Goal: Information Seeking & Learning: Learn about a topic

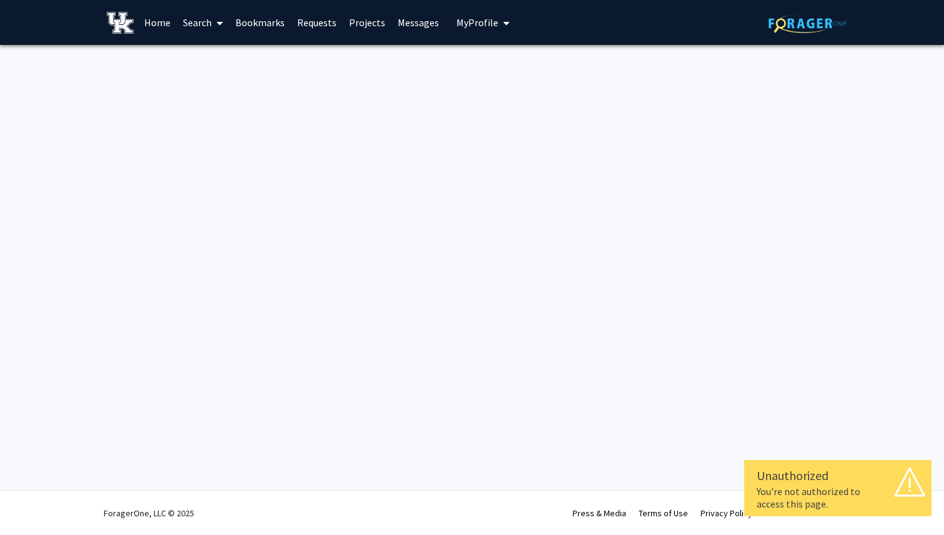
click at [312, 27] on link "Requests" at bounding box center [317, 23] width 52 height 44
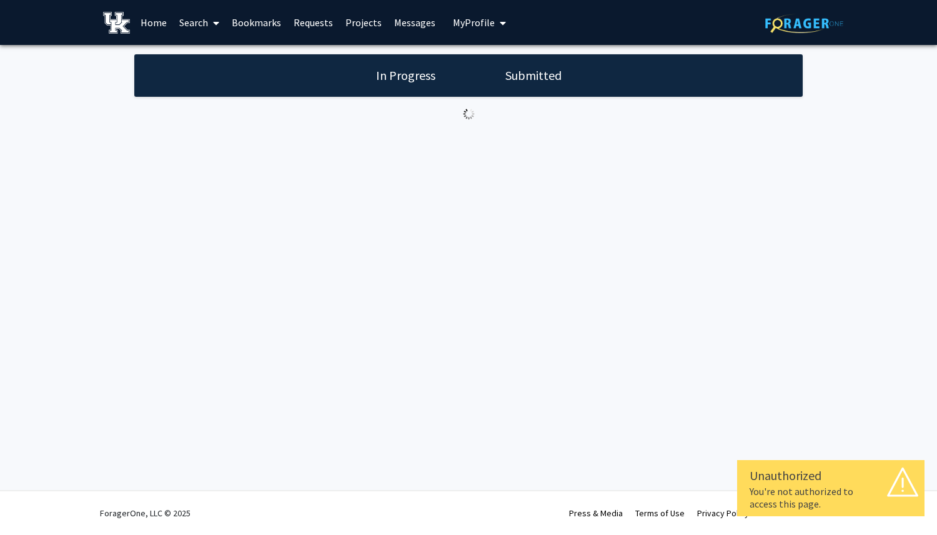
click at [325, 18] on link "Requests" at bounding box center [313, 23] width 52 height 44
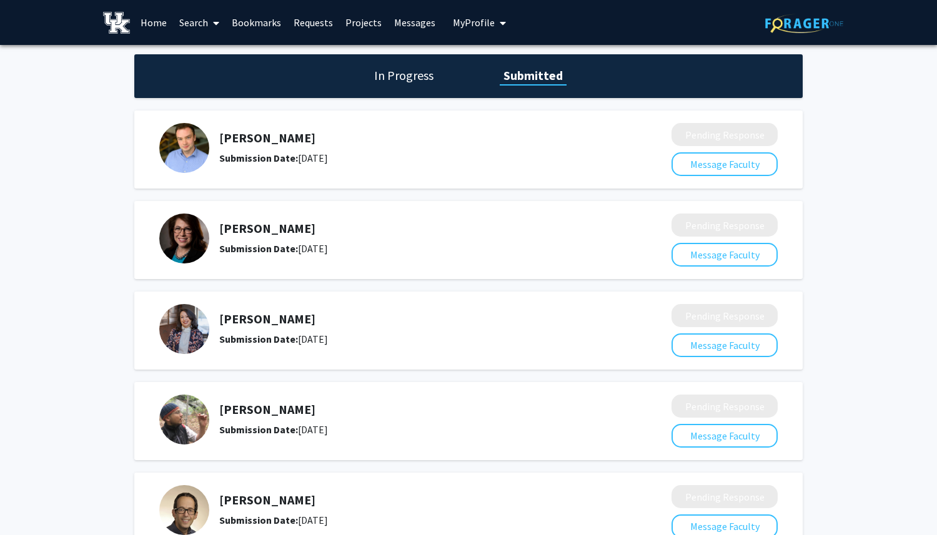
click at [420, 77] on h1 "In Progress" at bounding box center [403, 75] width 67 height 17
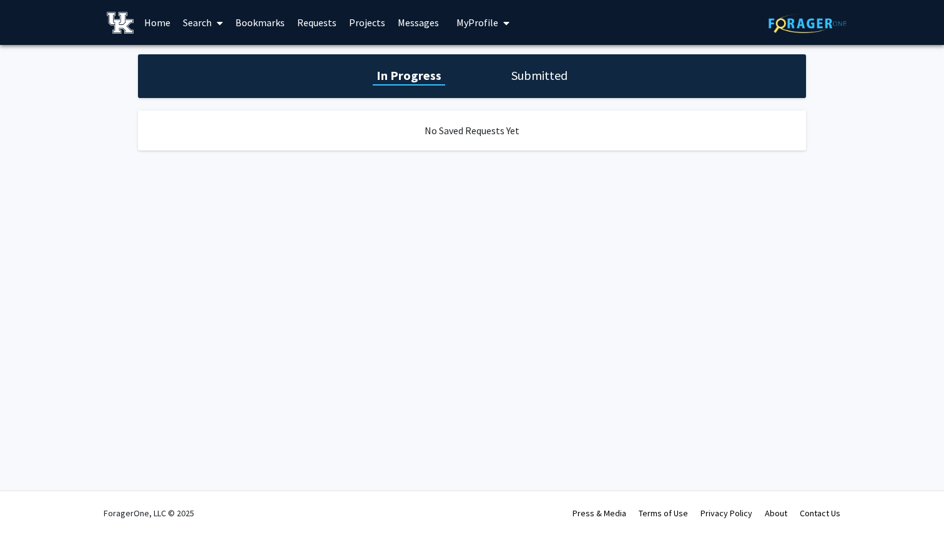
click at [508, 72] on h1 "Submitted" at bounding box center [540, 75] width 64 height 17
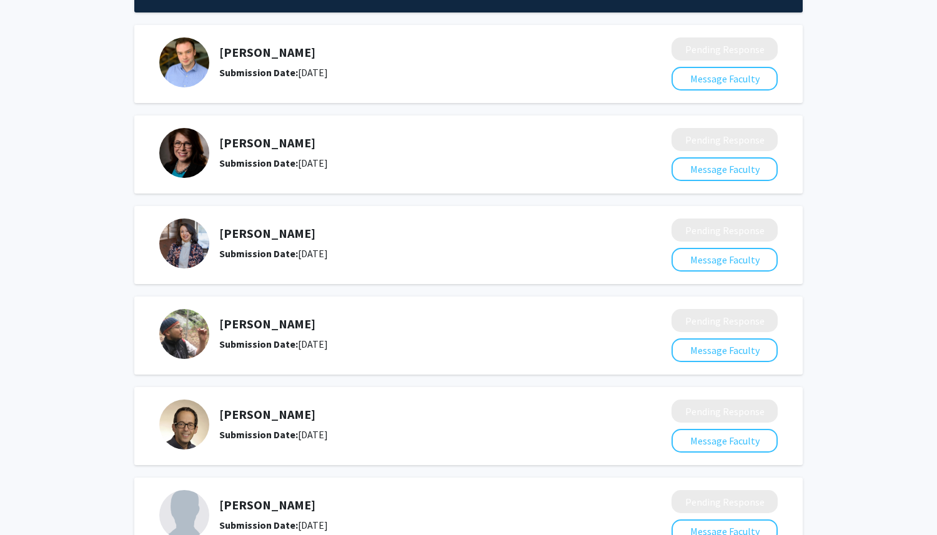
scroll to position [268, 0]
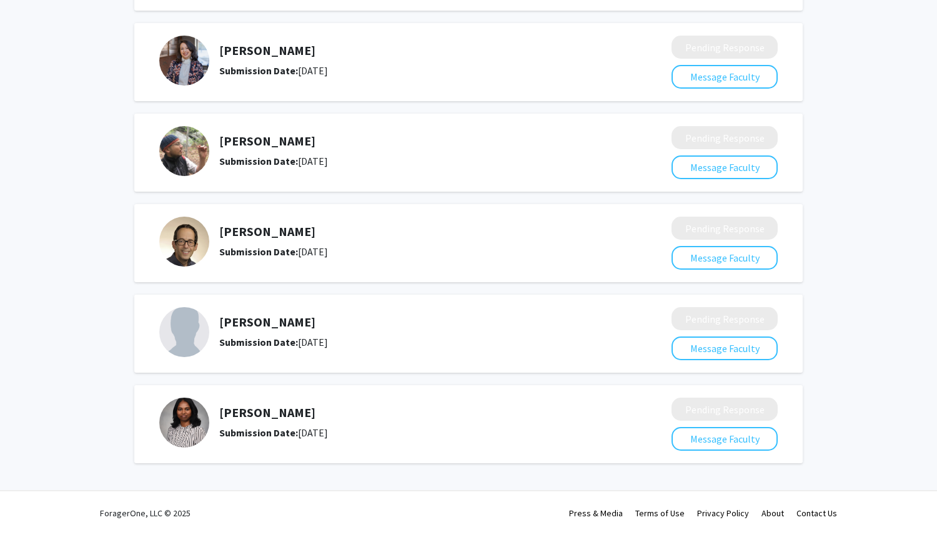
click at [289, 416] on h5 "[PERSON_NAME]" at bounding box center [412, 412] width 386 height 15
click at [197, 426] on img at bounding box center [184, 423] width 50 height 50
click at [280, 436] on b "Submission Date:" at bounding box center [258, 432] width 79 height 12
click at [268, 408] on h5 "[PERSON_NAME]" at bounding box center [412, 412] width 386 height 15
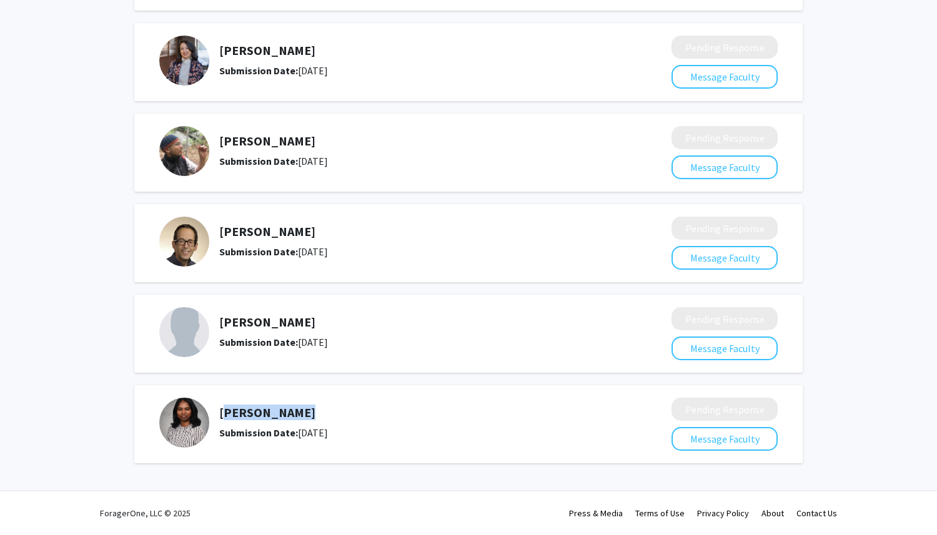
click at [268, 408] on h5 "[PERSON_NAME]" at bounding box center [412, 412] width 386 height 15
copy h5 "[PERSON_NAME]"
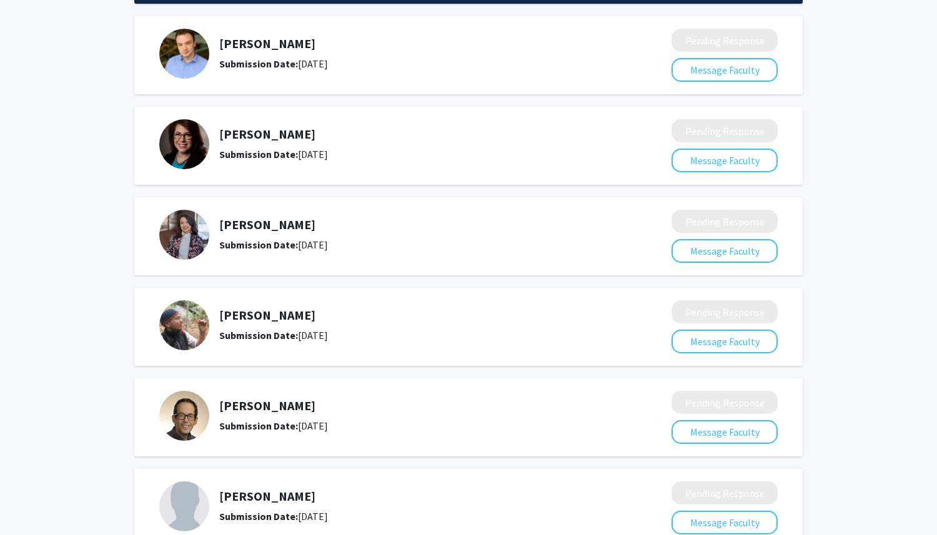
scroll to position [0, 0]
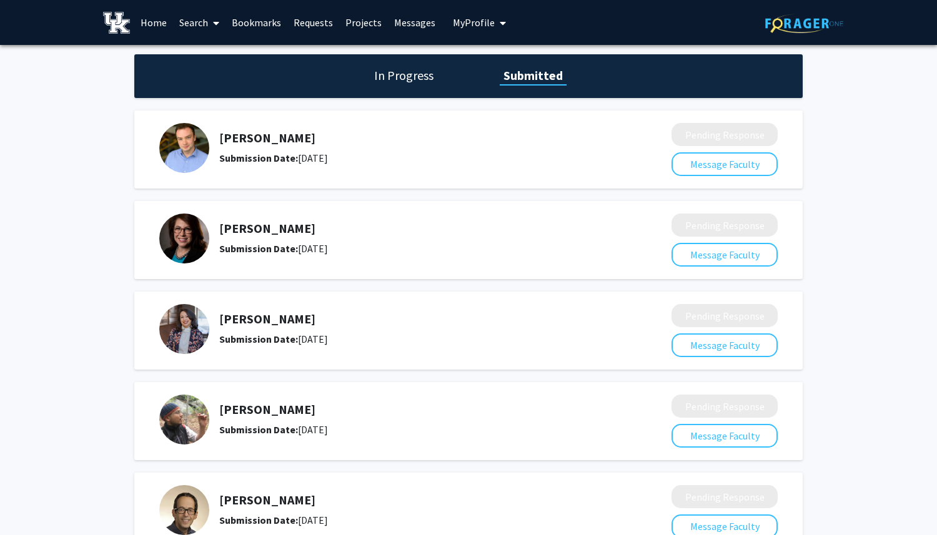
click at [396, 17] on link "Messages" at bounding box center [415, 23] width 54 height 44
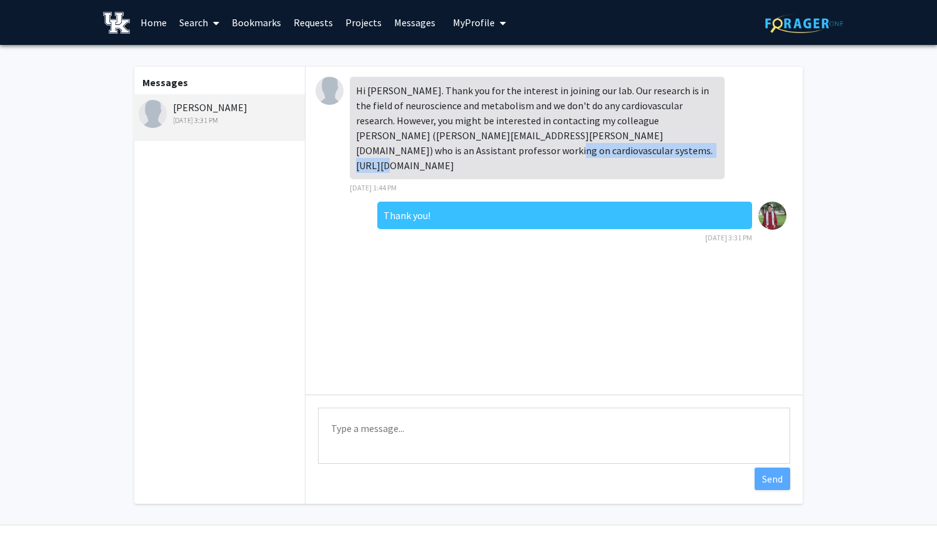
drag, startPoint x: 623, startPoint y: 150, endPoint x: 457, endPoint y: 157, distance: 166.2
click at [457, 157] on div "Hi [PERSON_NAME]. Thank you for the interest in joining our lab. Our research i…" at bounding box center [537, 128] width 375 height 102
copy div "[URL][DOMAIN_NAME]"
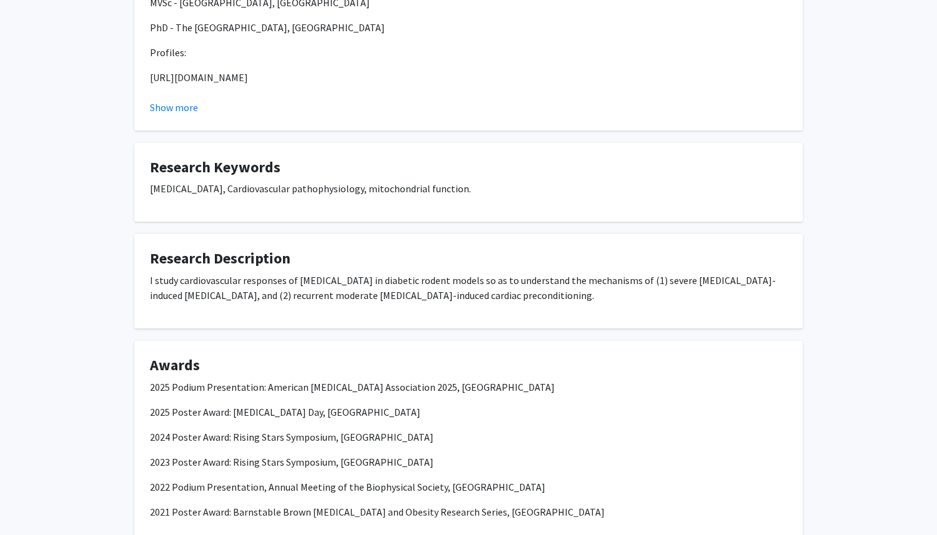
scroll to position [634, 0]
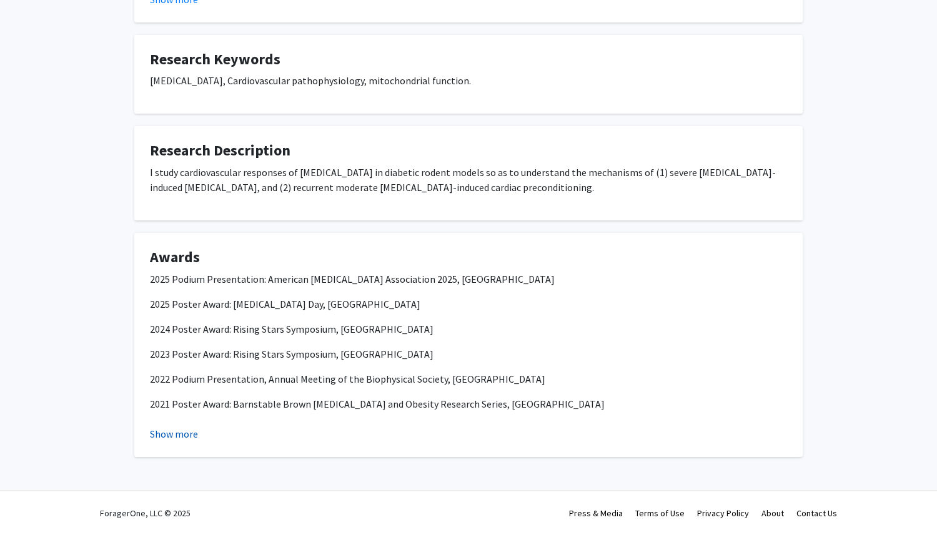
click at [165, 435] on button "Show more" at bounding box center [174, 433] width 48 height 15
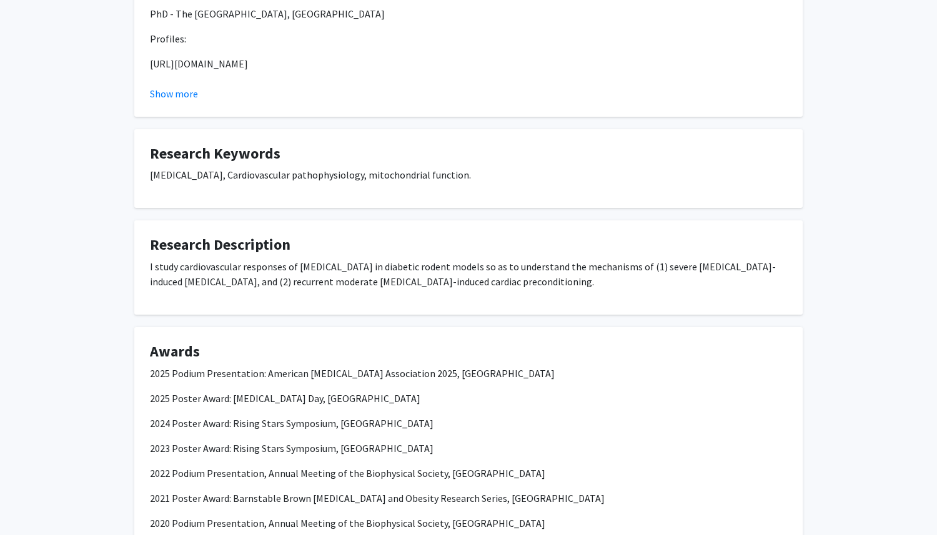
scroll to position [11, 0]
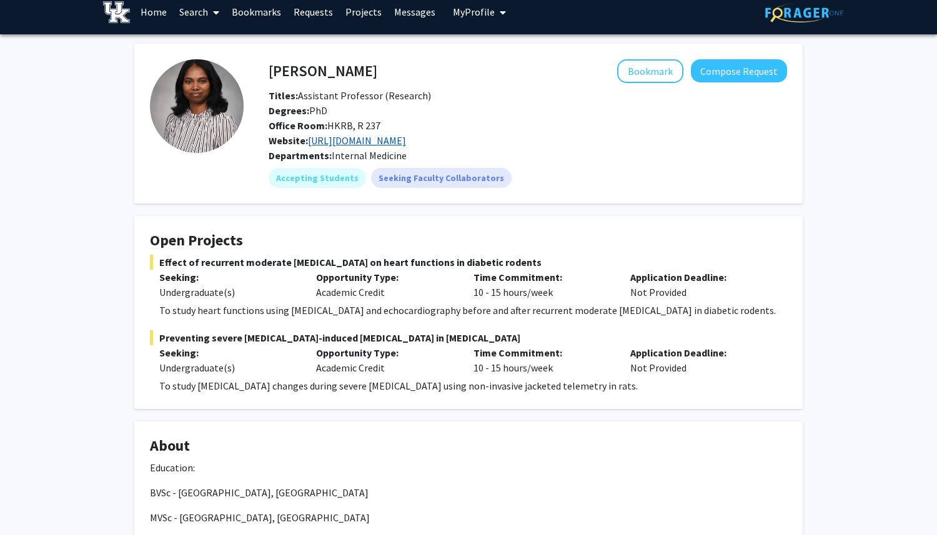
click at [360, 142] on link "https://medicine.uky.edu/users/sve243" at bounding box center [357, 140] width 98 height 12
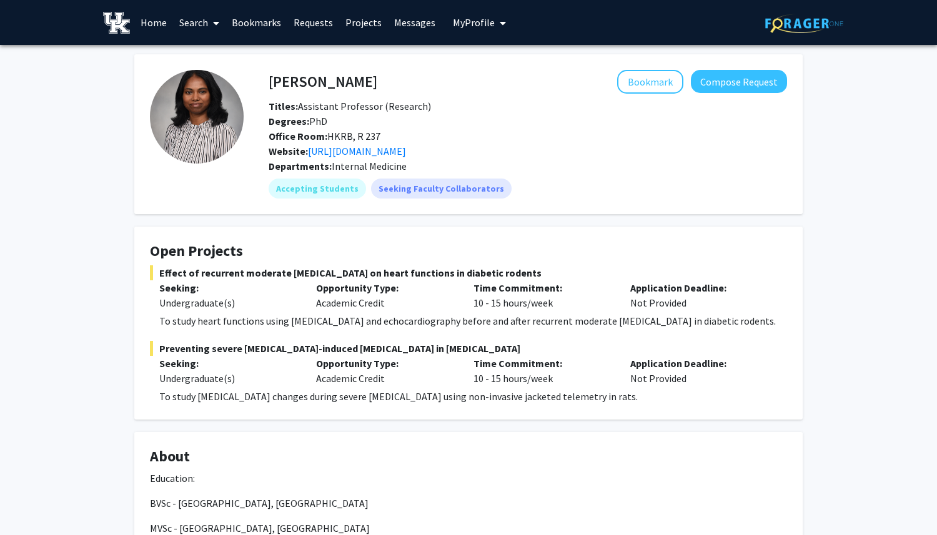
click at [201, 116] on img at bounding box center [197, 117] width 94 height 94
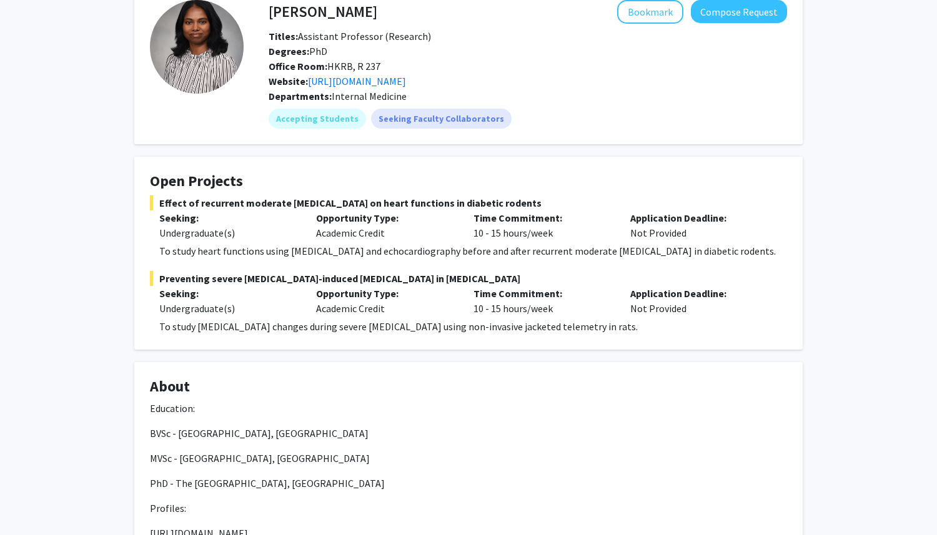
scroll to position [71, 0]
click at [498, 247] on p "To study heart functions using ECG and echocardiography before and after recurr…" at bounding box center [472, 250] width 627 height 15
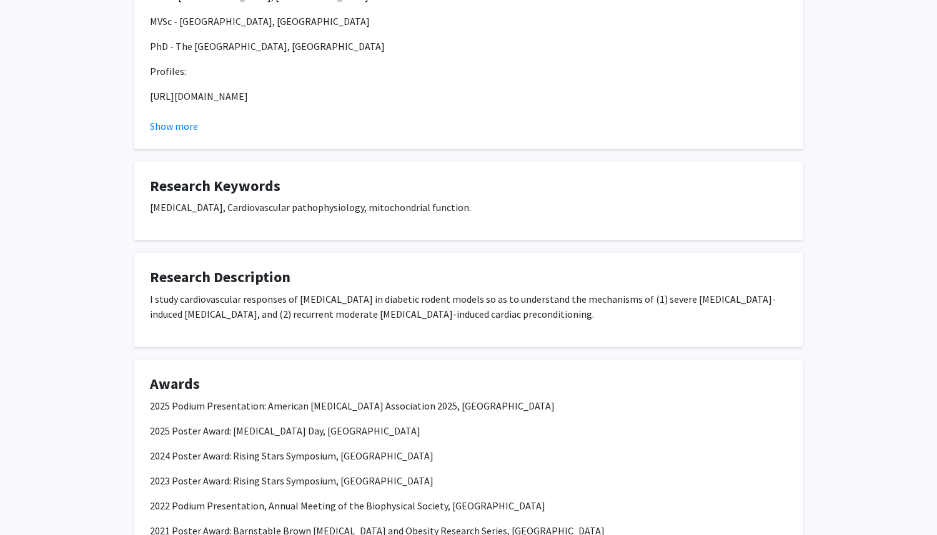
scroll to position [617, 0]
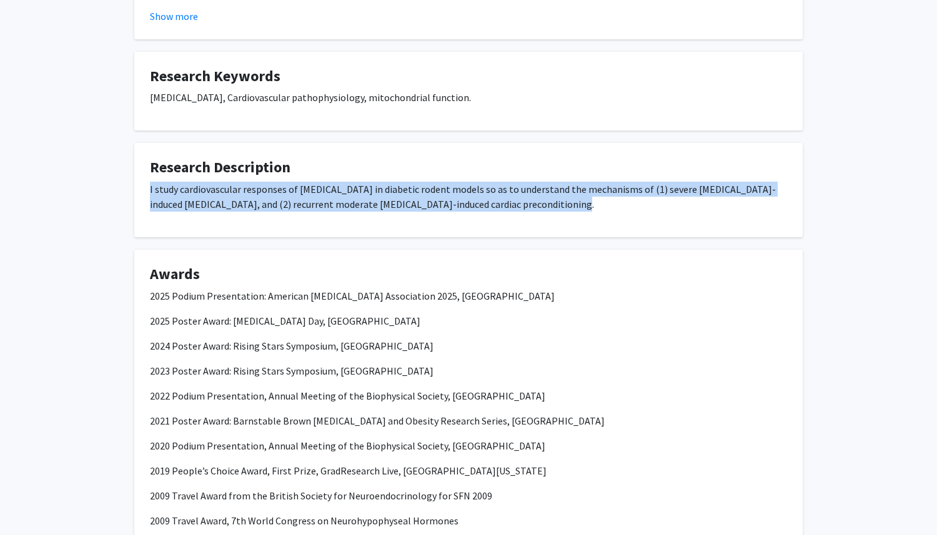
drag, startPoint x: 558, startPoint y: 209, endPoint x: 135, endPoint y: 183, distance: 423.5
click at [135, 183] on fg-card "Research Description I study cardiovascular responses of hypoglycemia in diabet…" at bounding box center [468, 190] width 668 height 94
copy p "I study cardiovascular responses of hypoglycemia in diabetic rodent models so a…"
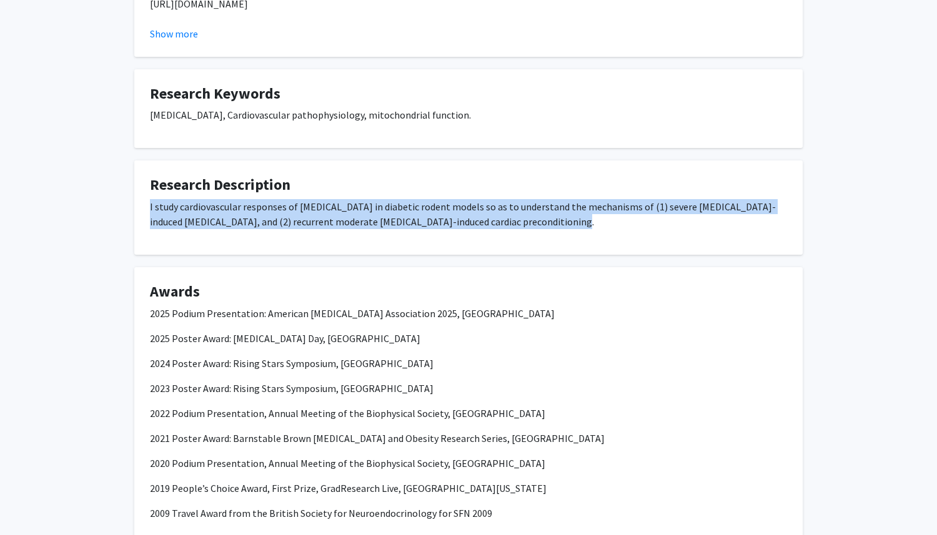
scroll to position [598, 0]
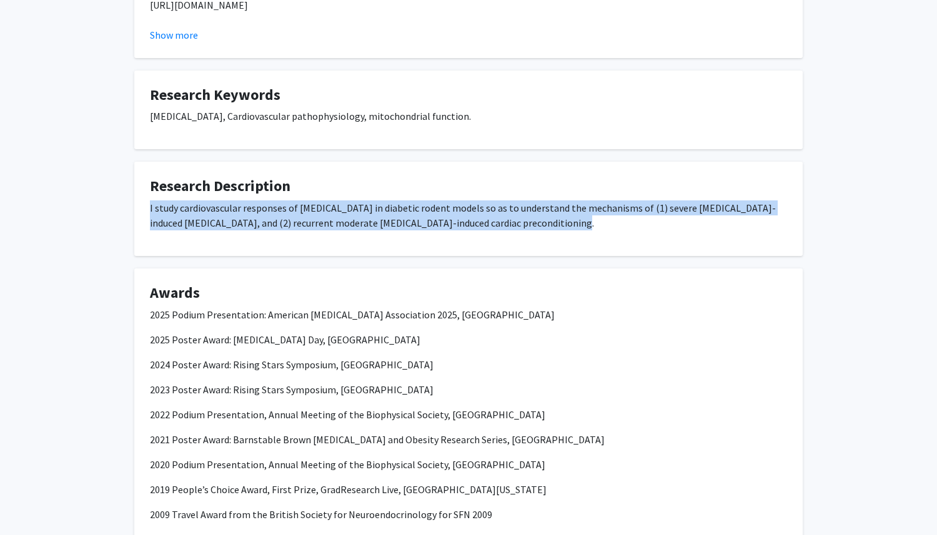
click at [303, 214] on p "I study cardiovascular responses of hypoglycemia in diabetic rodent models so a…" at bounding box center [468, 215] width 637 height 30
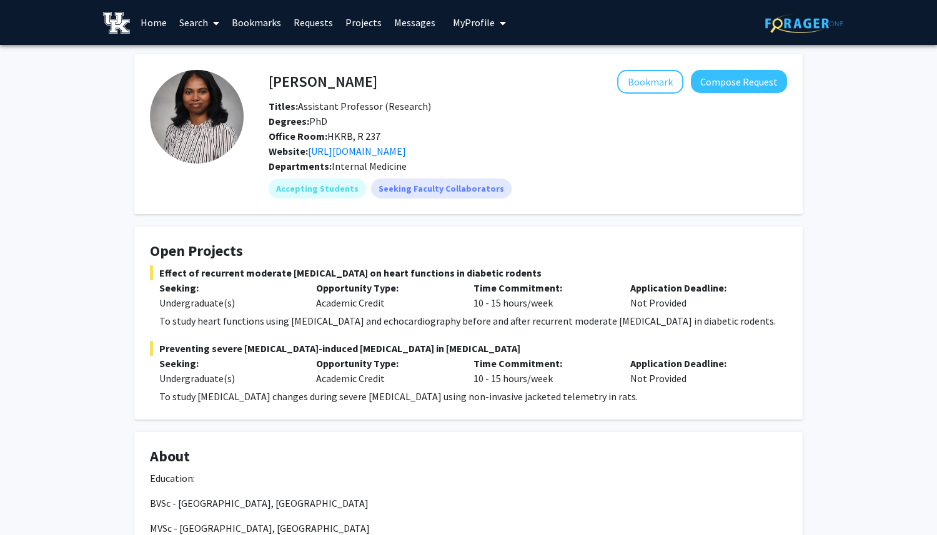
click at [483, 24] on span "My Profile" at bounding box center [474, 22] width 42 height 12
click at [401, 32] on link "Messages" at bounding box center [415, 23] width 54 height 44
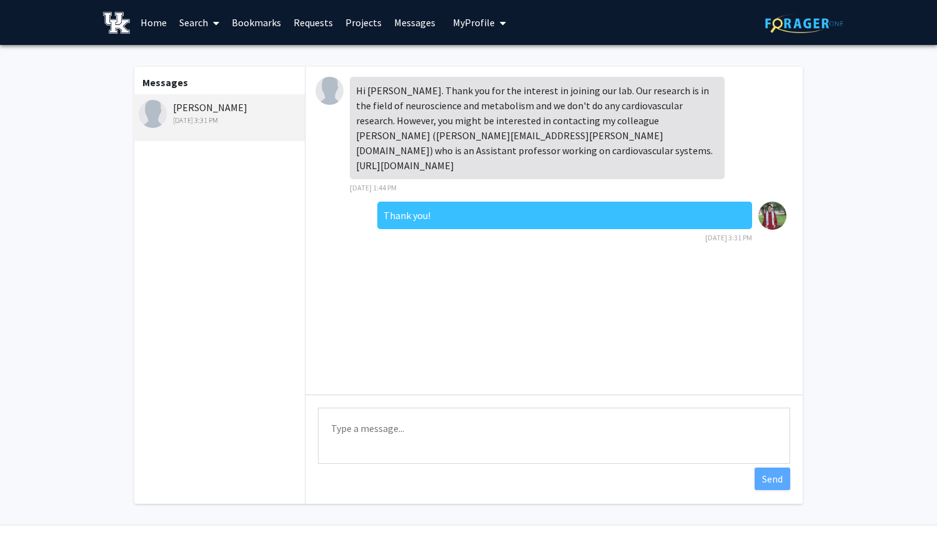
click at [370, 24] on link "Projects" at bounding box center [363, 23] width 49 height 44
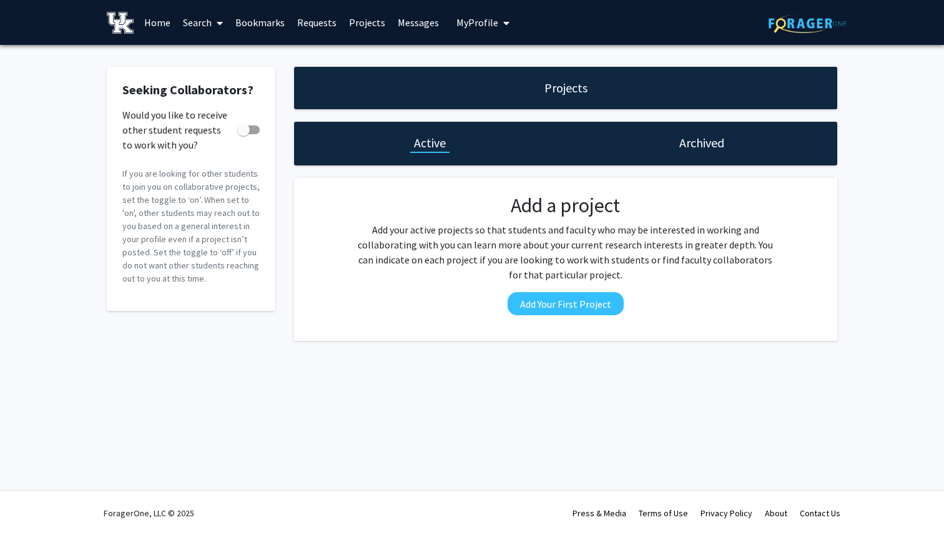
click at [308, 27] on link "Requests" at bounding box center [317, 23] width 52 height 44
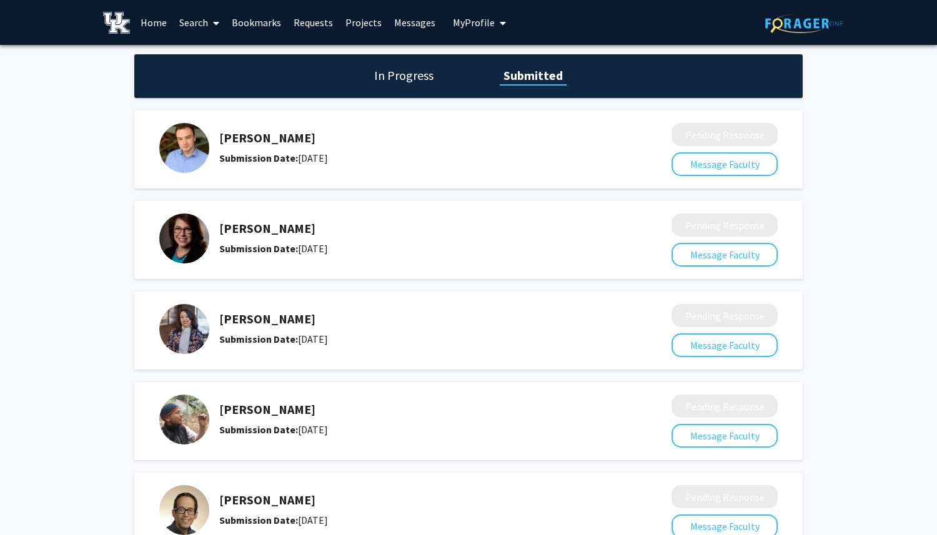
scroll to position [268, 0]
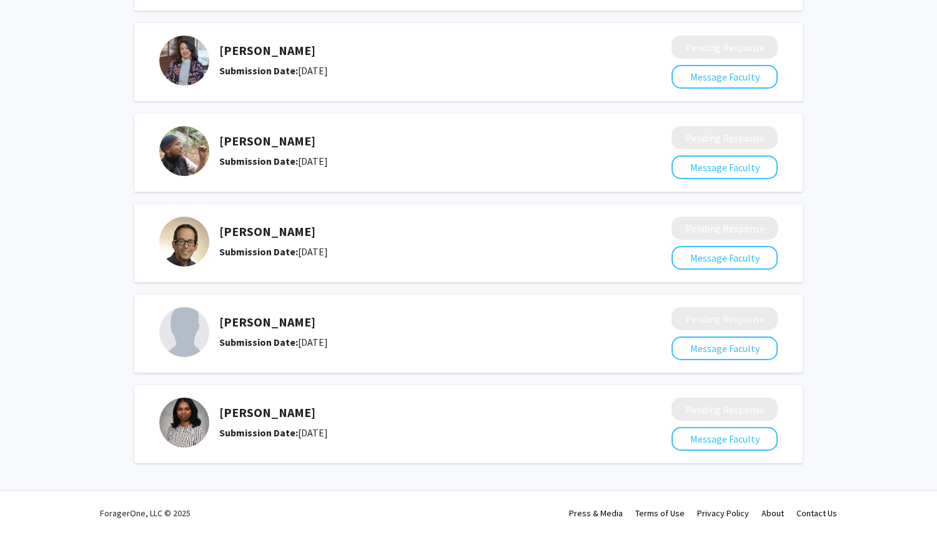
click at [271, 413] on h5 "[PERSON_NAME]" at bounding box center [412, 412] width 386 height 15
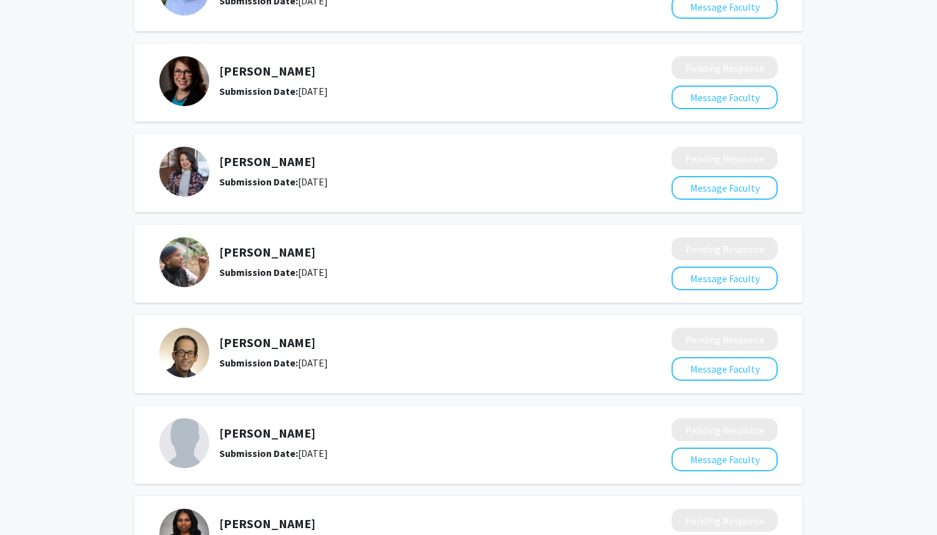
scroll to position [0, 0]
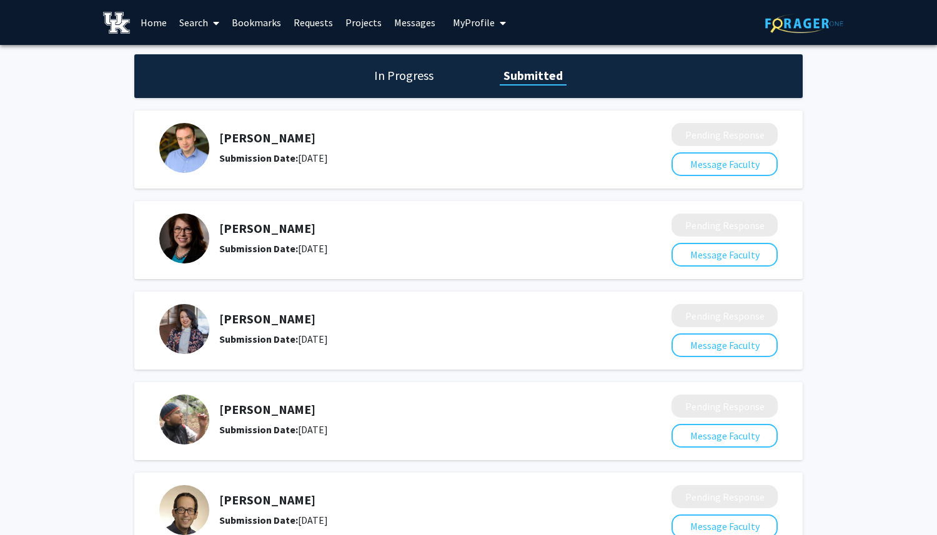
click at [149, 24] on link "Home" at bounding box center [153, 23] width 39 height 44
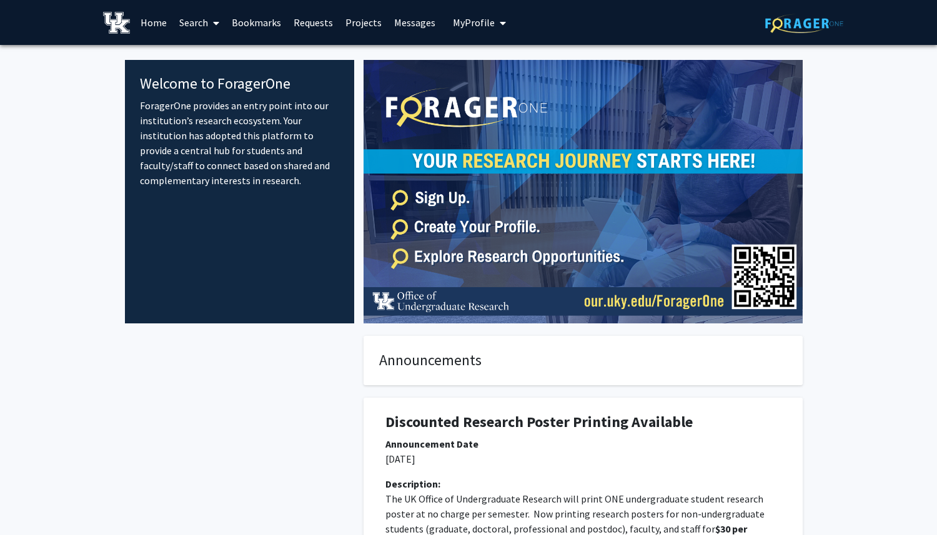
click at [473, 17] on span "My Profile" at bounding box center [474, 22] width 42 height 12
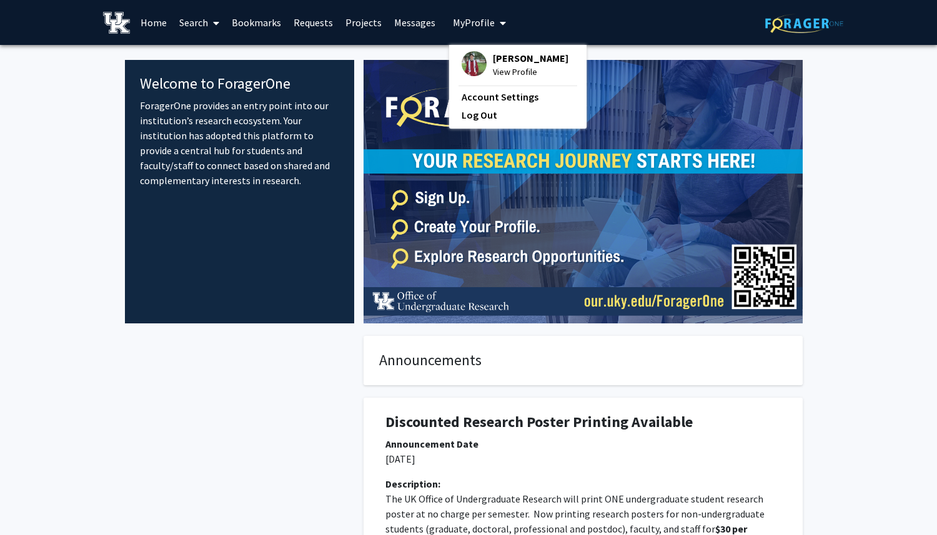
click at [357, 24] on link "Projects" at bounding box center [363, 23] width 49 height 44
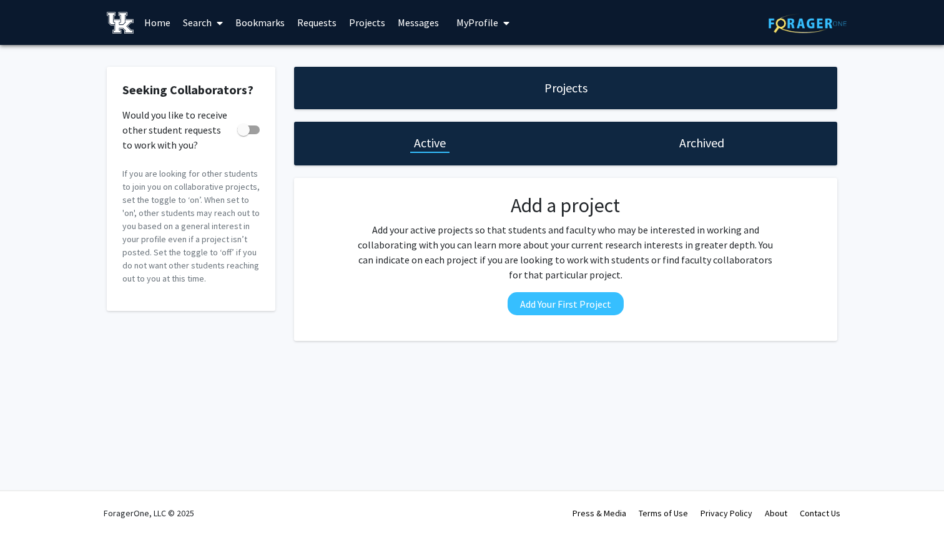
click at [322, 27] on link "Requests" at bounding box center [317, 23] width 52 height 44
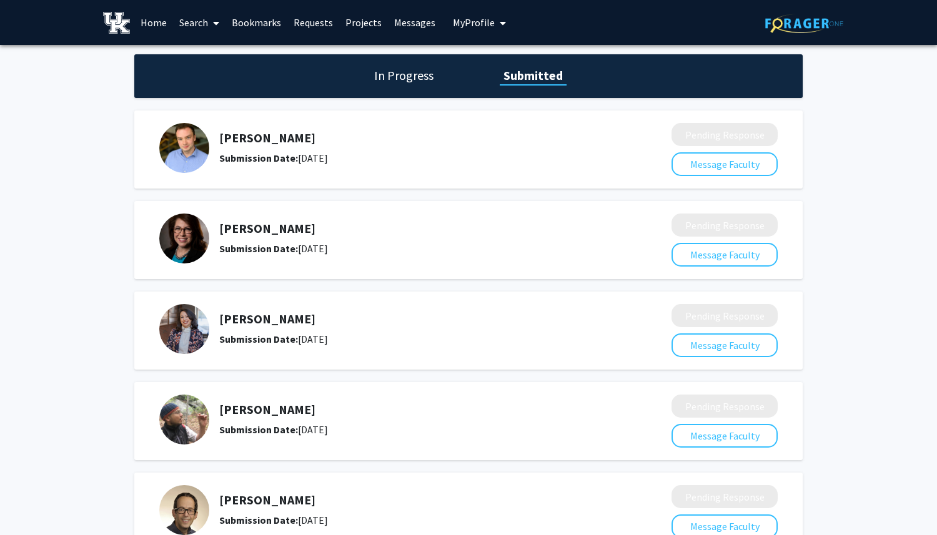
click at [435, 62] on div "In Progress Submitted" at bounding box center [468, 76] width 668 height 44
click at [251, 22] on link "Bookmarks" at bounding box center [256, 23] width 62 height 44
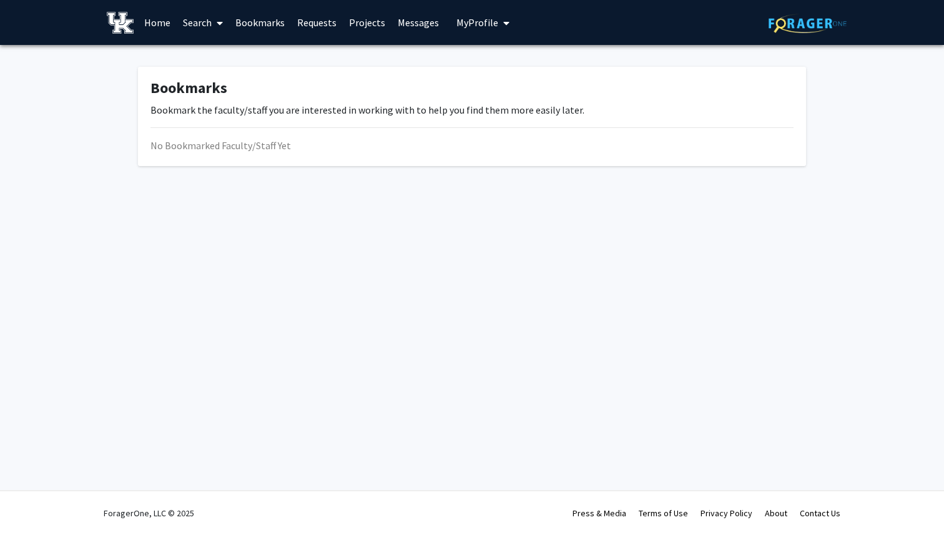
click at [215, 21] on span at bounding box center [217, 23] width 11 height 44
click at [397, 16] on link "Messages" at bounding box center [418, 23] width 54 height 44
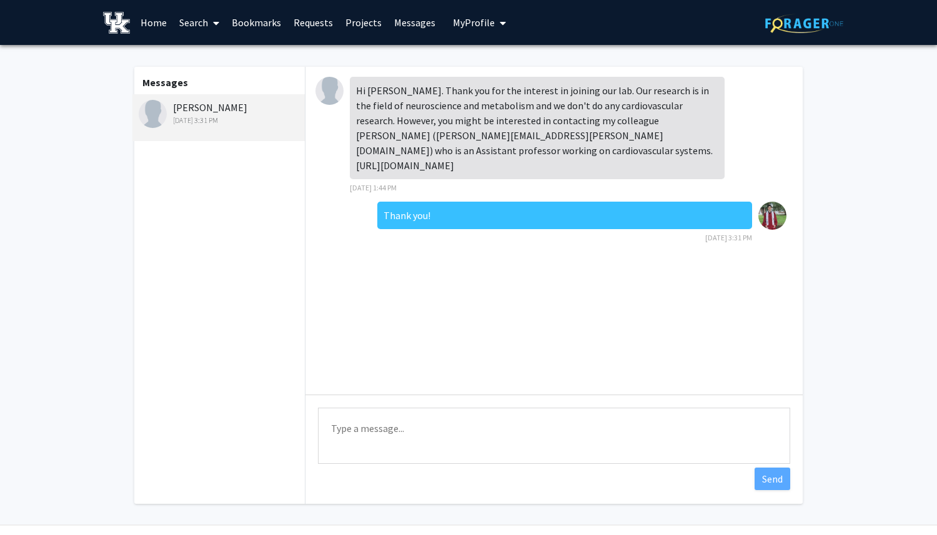
click at [368, 23] on link "Projects" at bounding box center [363, 23] width 49 height 44
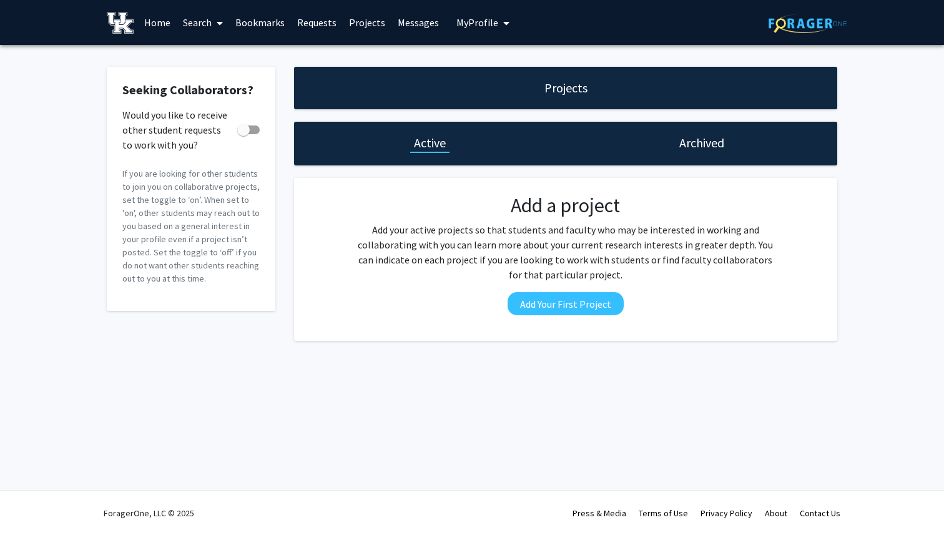
click at [401, 21] on link "Messages" at bounding box center [418, 23] width 54 height 44
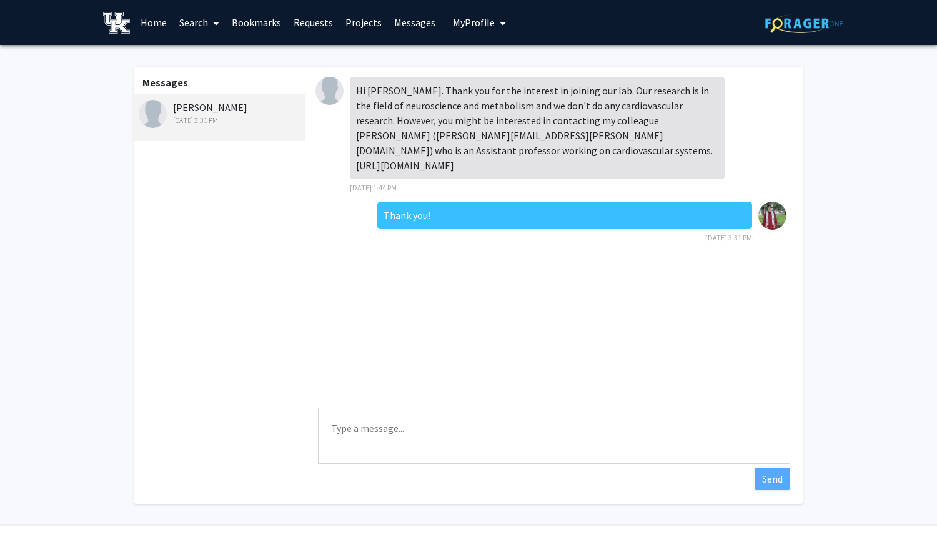
click at [378, 26] on link "Projects" at bounding box center [363, 23] width 49 height 44
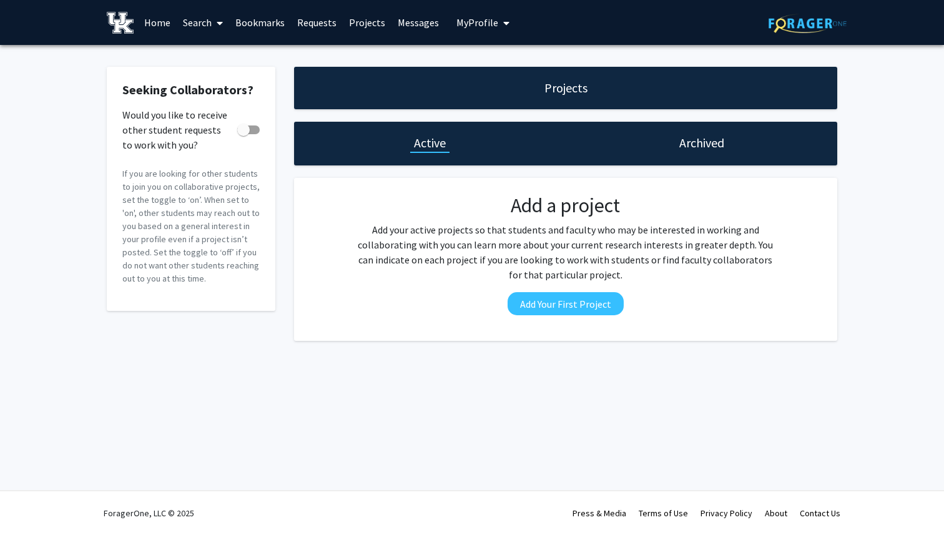
click at [269, 21] on link "Bookmarks" at bounding box center [260, 23] width 62 height 44
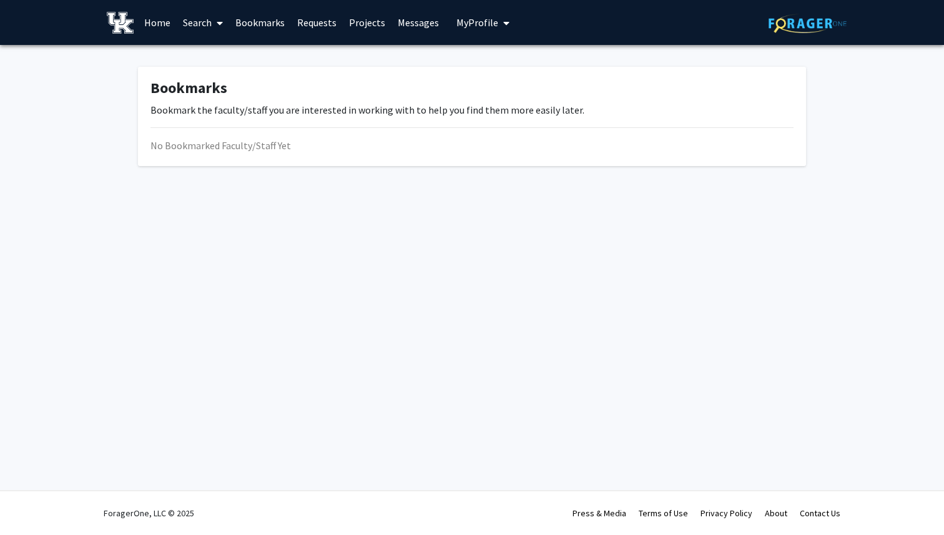
click at [296, 18] on link "Requests" at bounding box center [317, 23] width 52 height 44
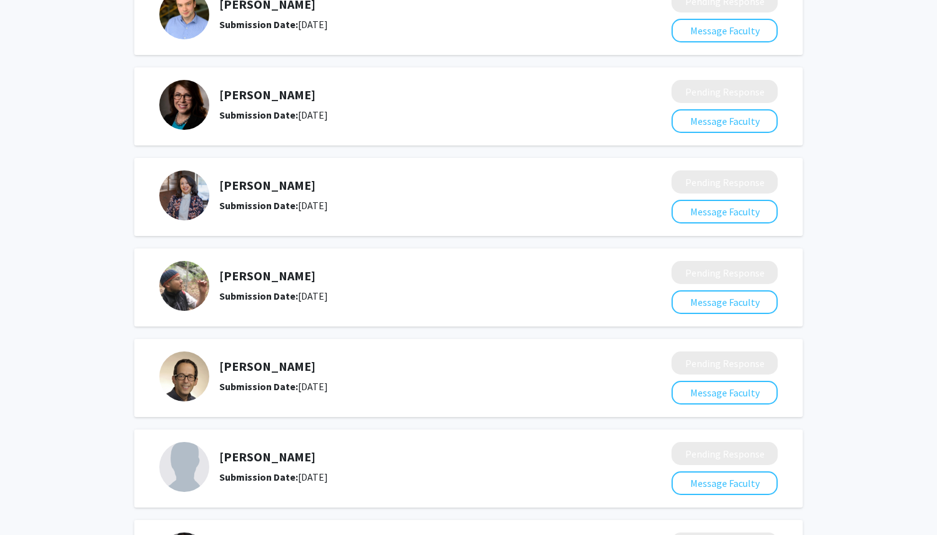
scroll to position [268, 0]
